Goal: Task Accomplishment & Management: Manage account settings

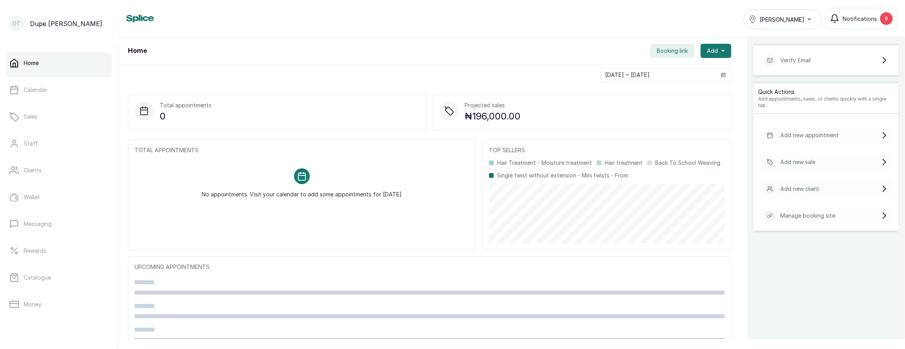
scroll to position [101, 0]
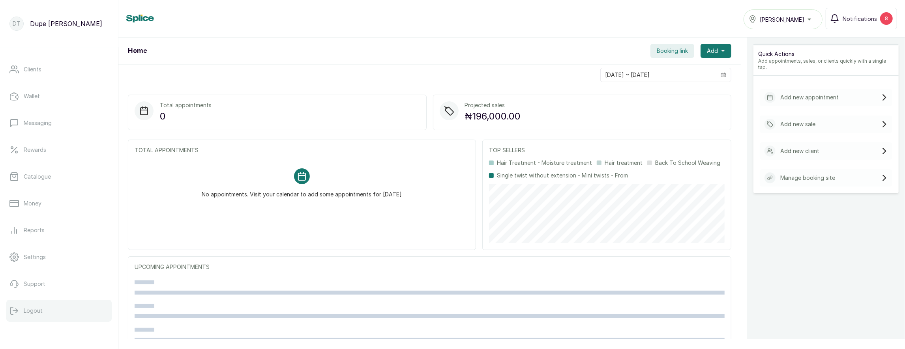
click at [51, 306] on button "Logout" at bounding box center [58, 311] width 105 height 22
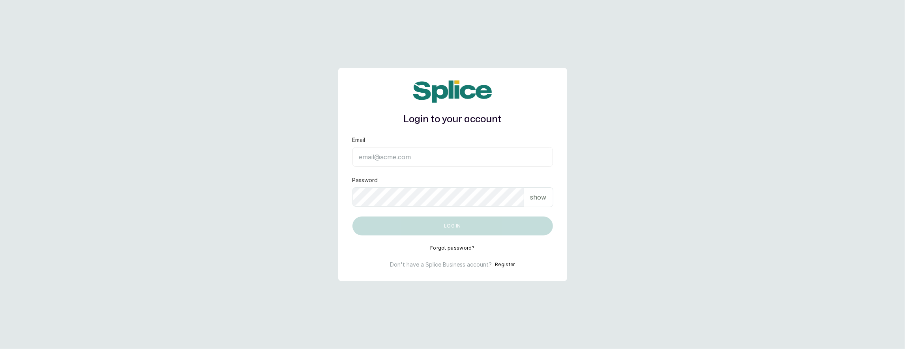
click at [393, 150] on input "Email" at bounding box center [452, 157] width 200 height 20
type input "[EMAIL_ADDRESS][DOMAIN_NAME]"
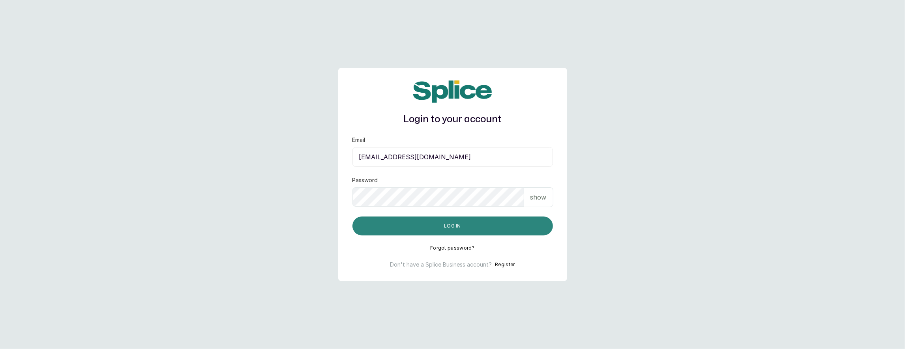
click at [439, 223] on button "Log in" at bounding box center [452, 226] width 200 height 19
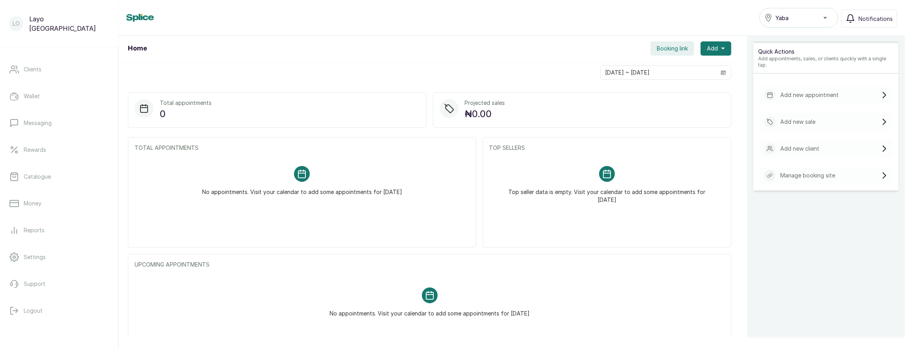
scroll to position [47, 0]
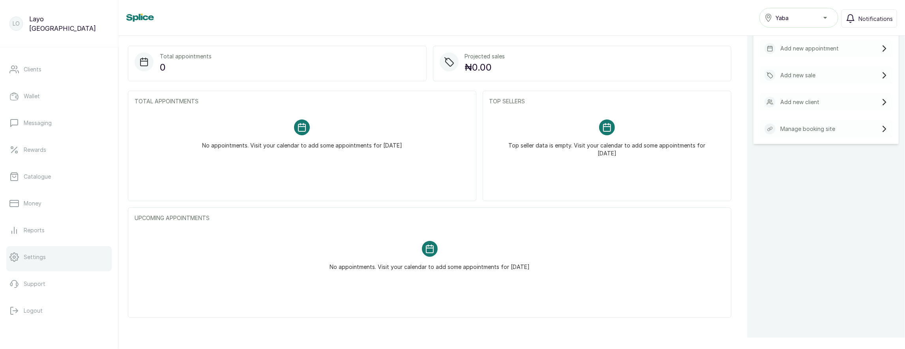
click at [49, 255] on link "Settings" at bounding box center [58, 257] width 105 height 22
